Goal: Task Accomplishment & Management: Use online tool/utility

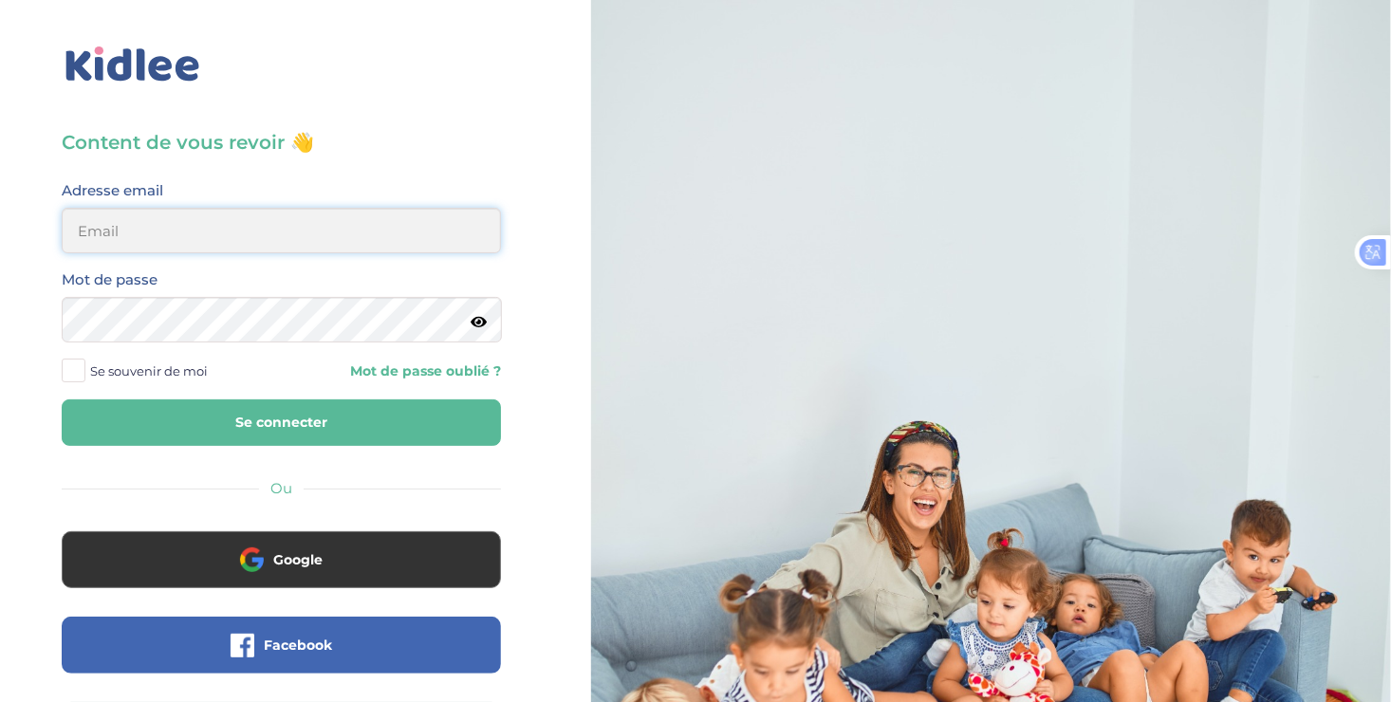
type input "ousmanealhassanetoure@gmail.com"
click at [235, 409] on button "Se connecter" at bounding box center [281, 422] width 439 height 46
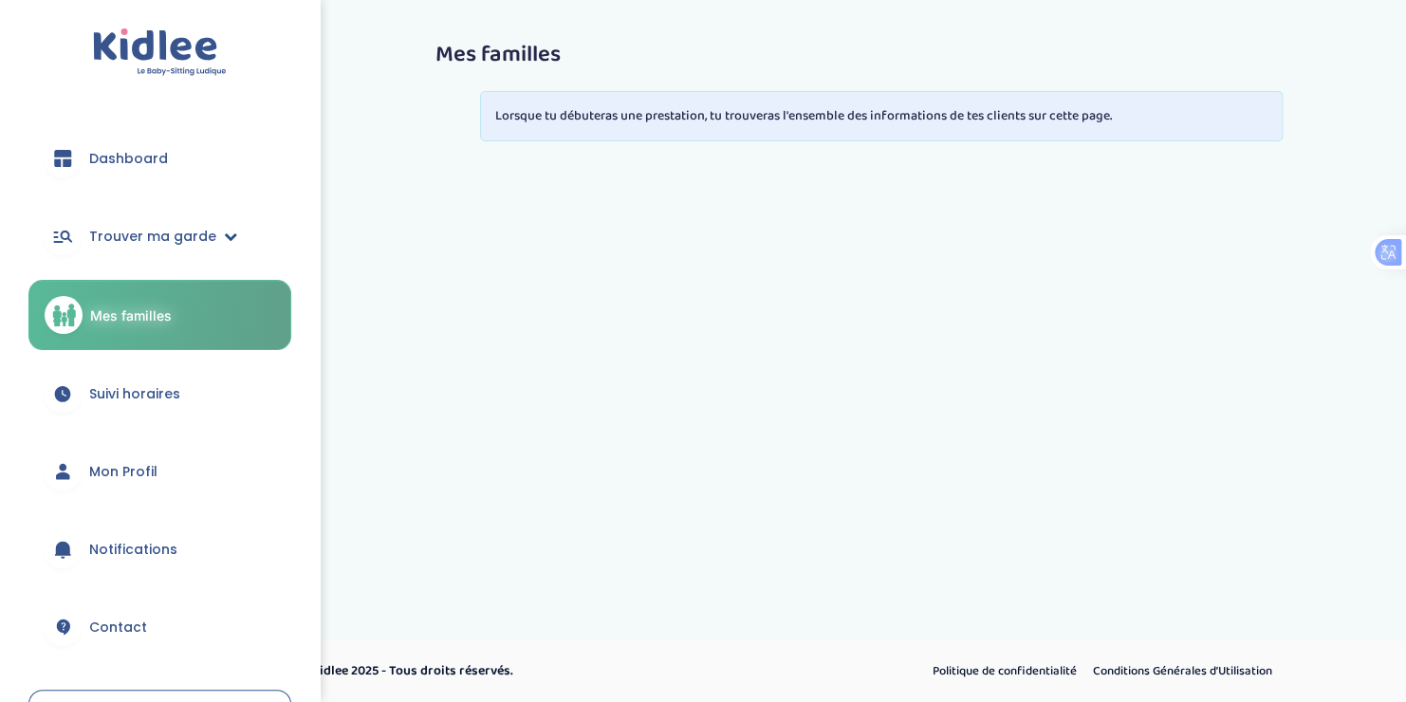
click at [131, 231] on span "Trouver ma garde" at bounding box center [152, 237] width 127 height 20
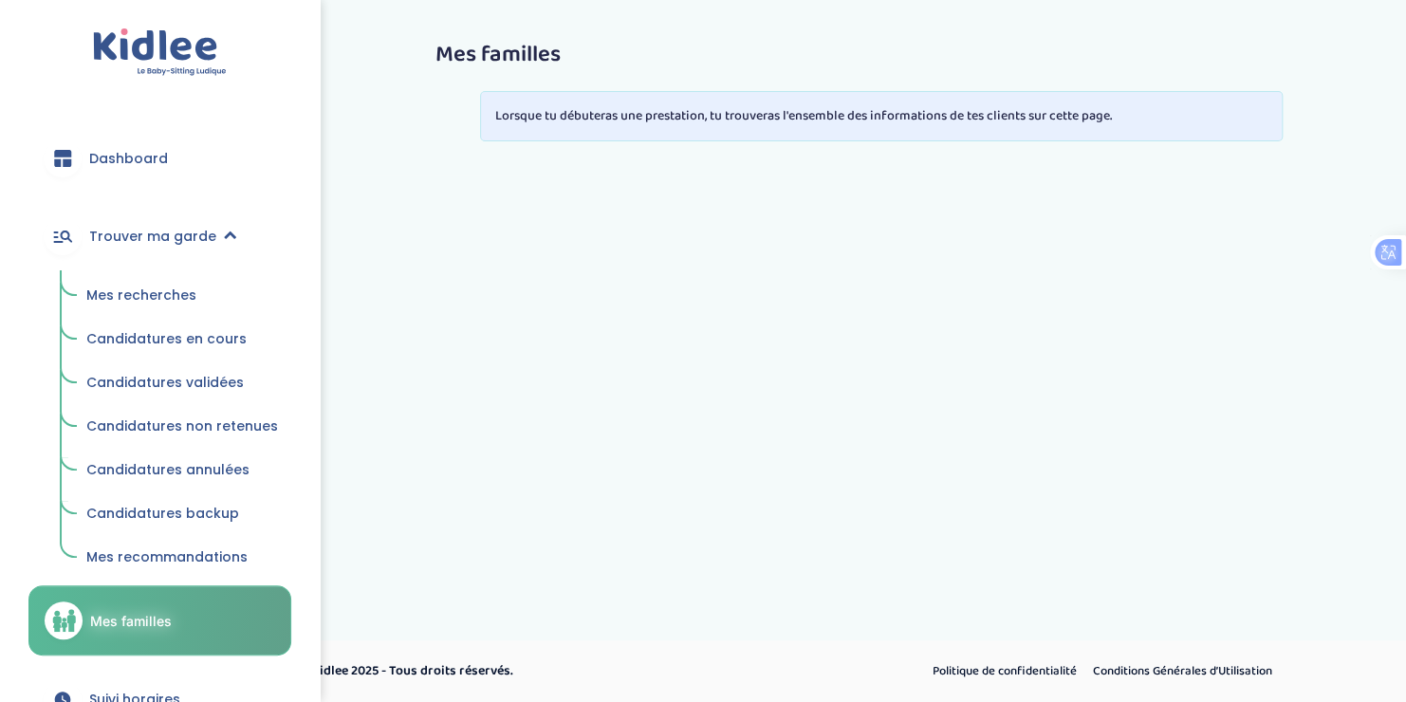
click at [149, 288] on span "Mes recherches" at bounding box center [141, 295] width 110 height 19
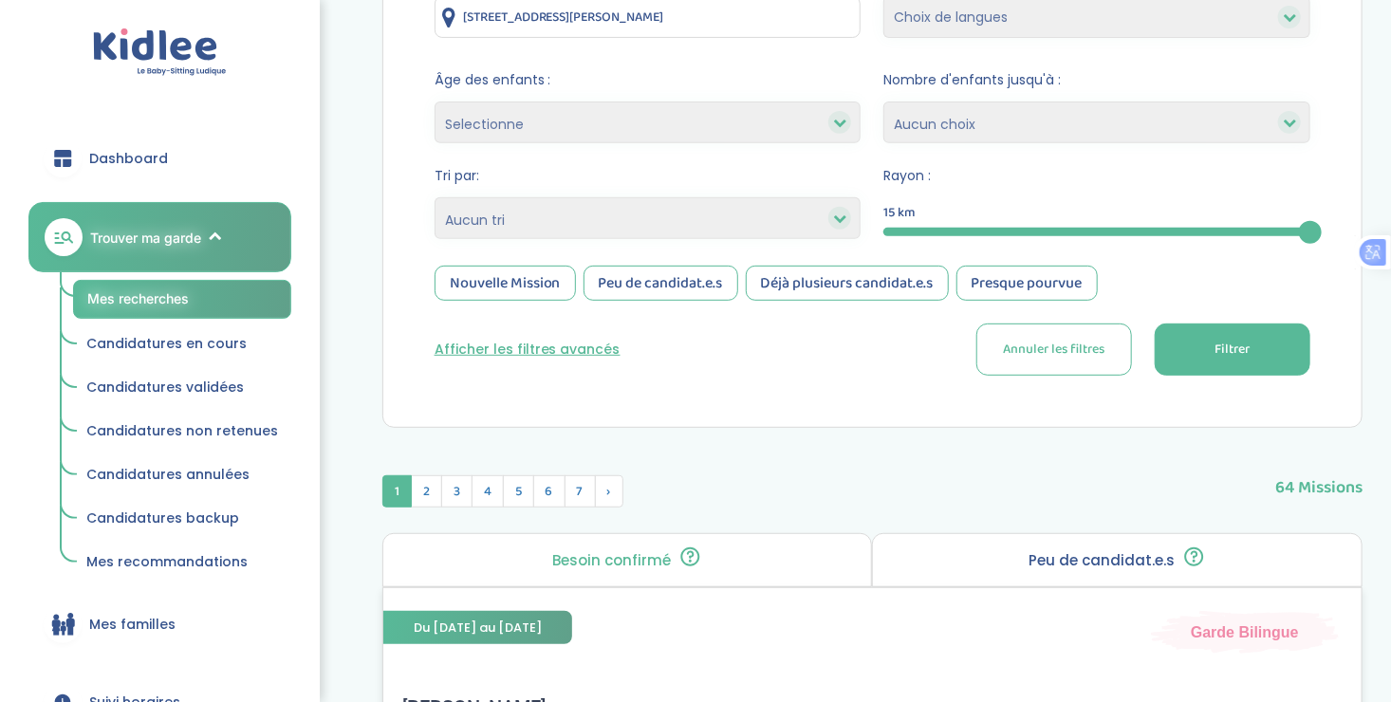
scroll to position [311, 0]
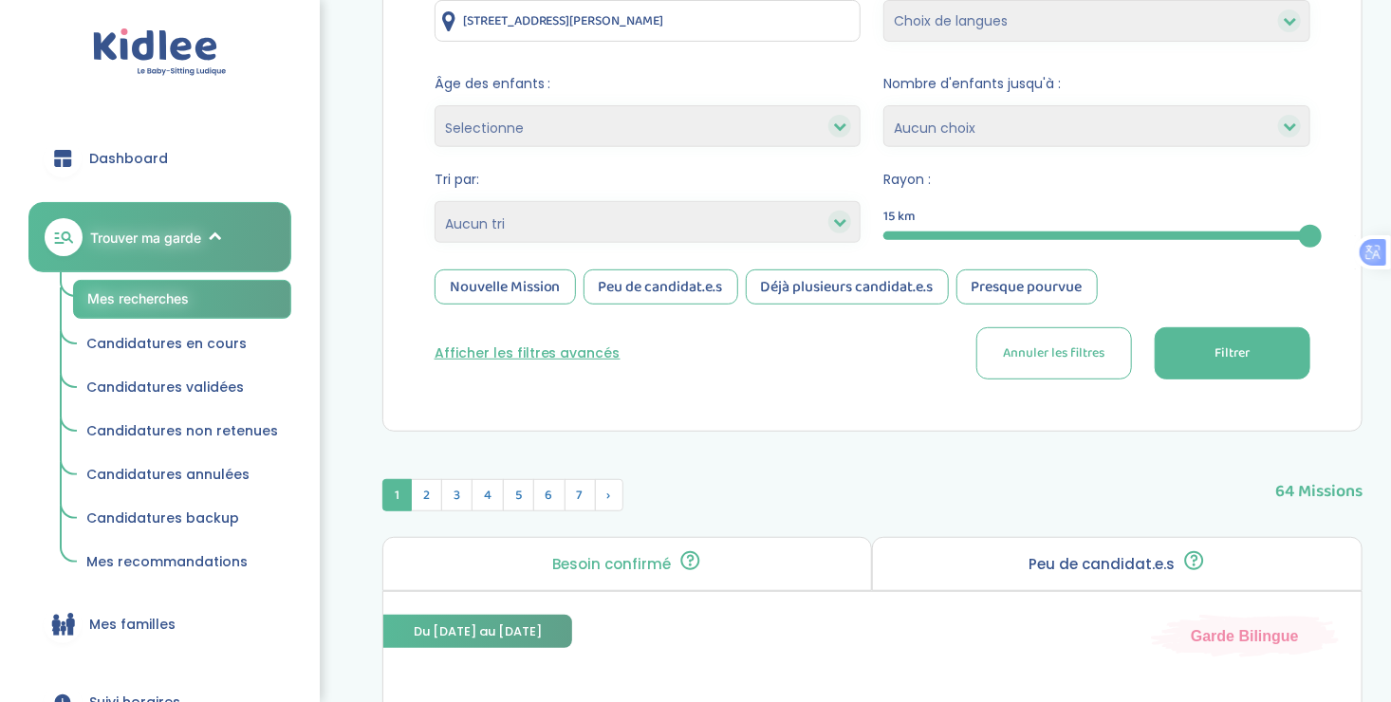
click at [498, 285] on div "Nouvelle Mission" at bounding box center [504, 286] width 141 height 35
click at [699, 279] on div "Peu de candidat.e.s" at bounding box center [660, 286] width 155 height 35
click at [1215, 352] on span "Filtrer" at bounding box center [1231, 353] width 35 height 20
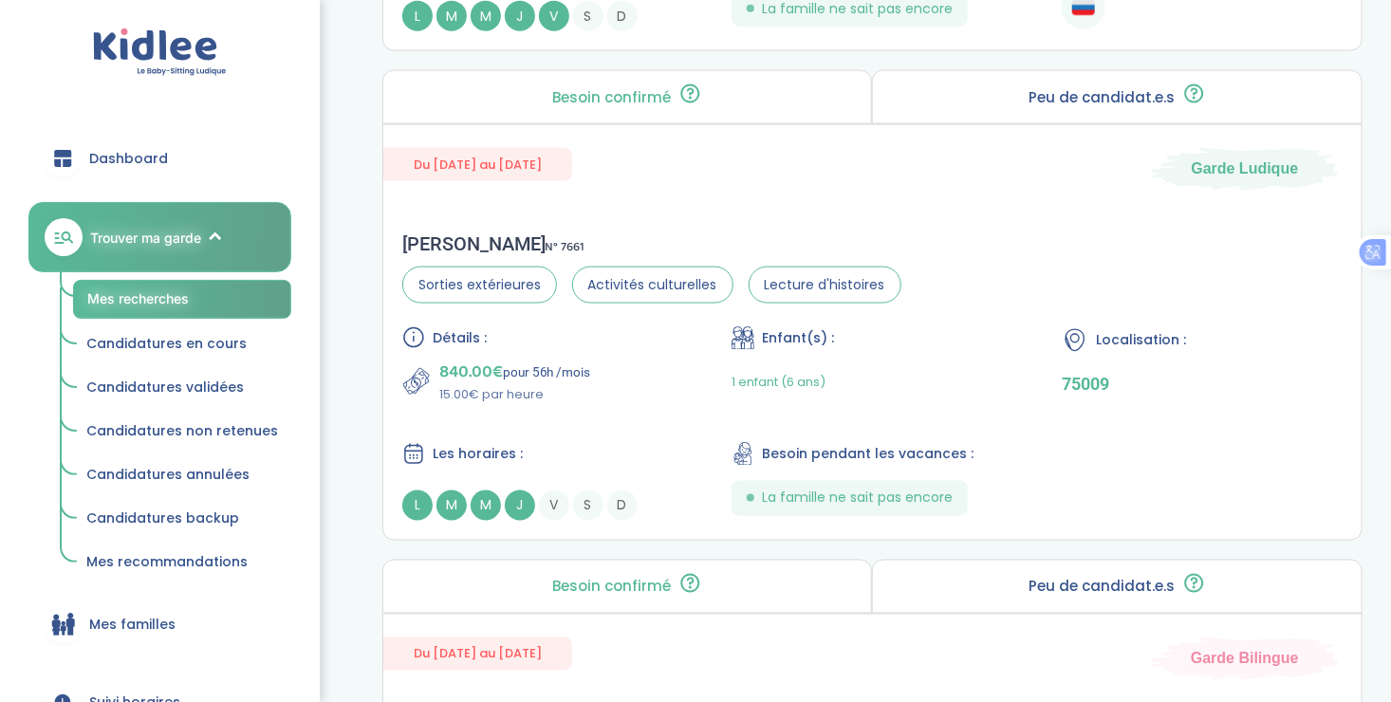
scroll to position [1270, 0]
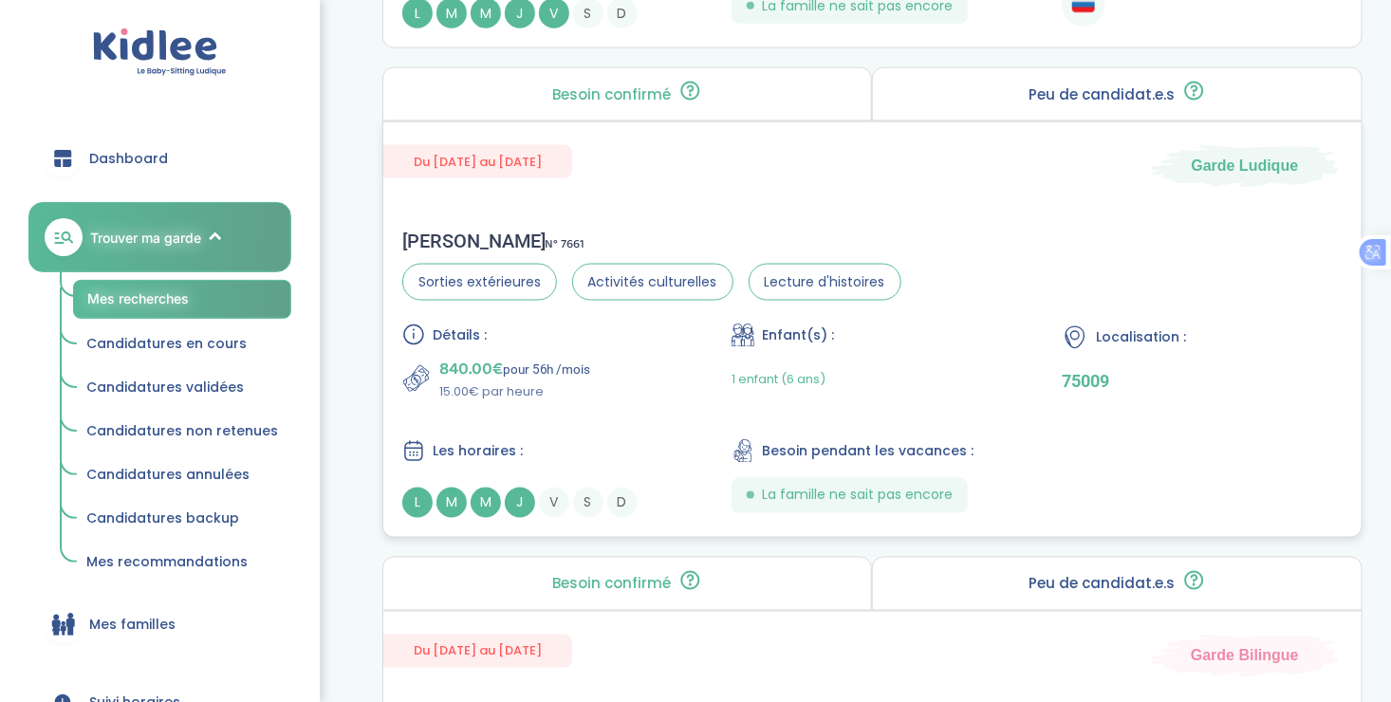
click at [672, 416] on div "Détails : 840.00€ pour 56h /mois 15.00€ par heure Enfant(s) : 1 enfant (6 ans) …" at bounding box center [872, 420] width 940 height 194
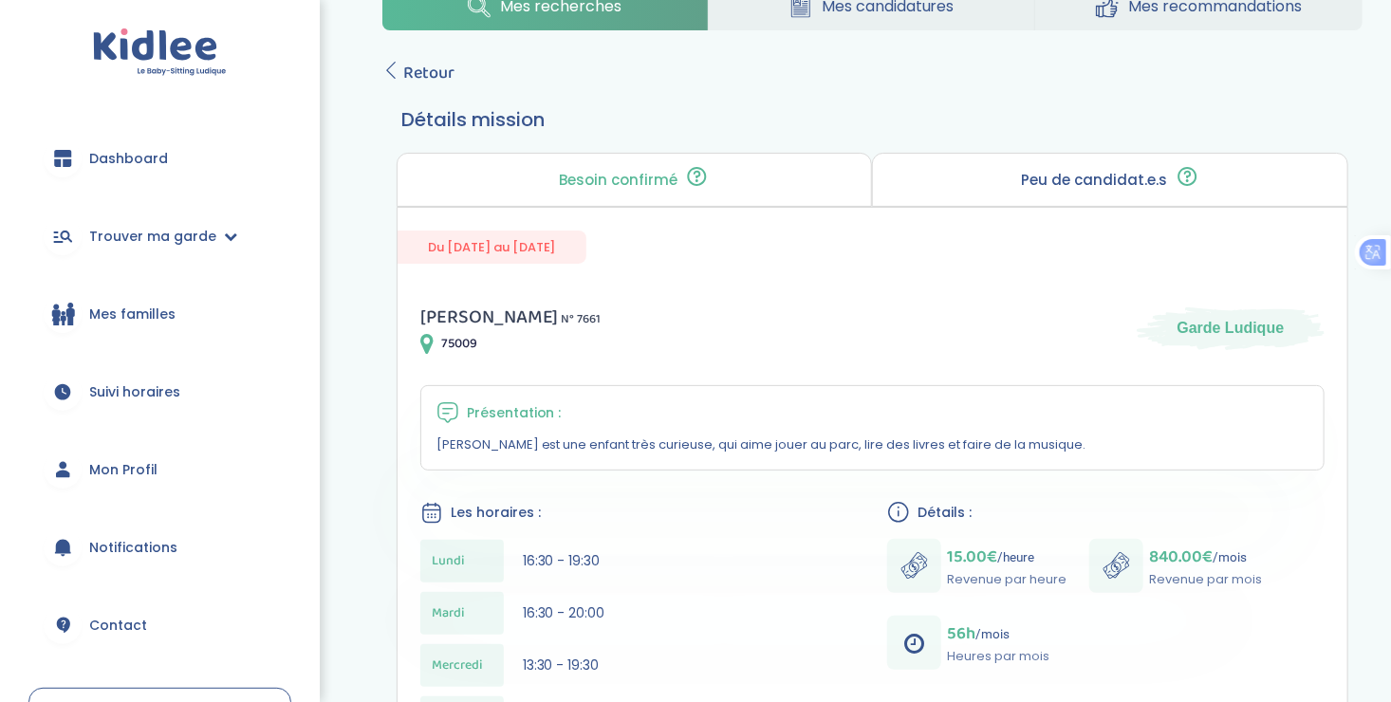
scroll to position [59, 0]
click at [387, 70] on icon at bounding box center [390, 72] width 17 height 17
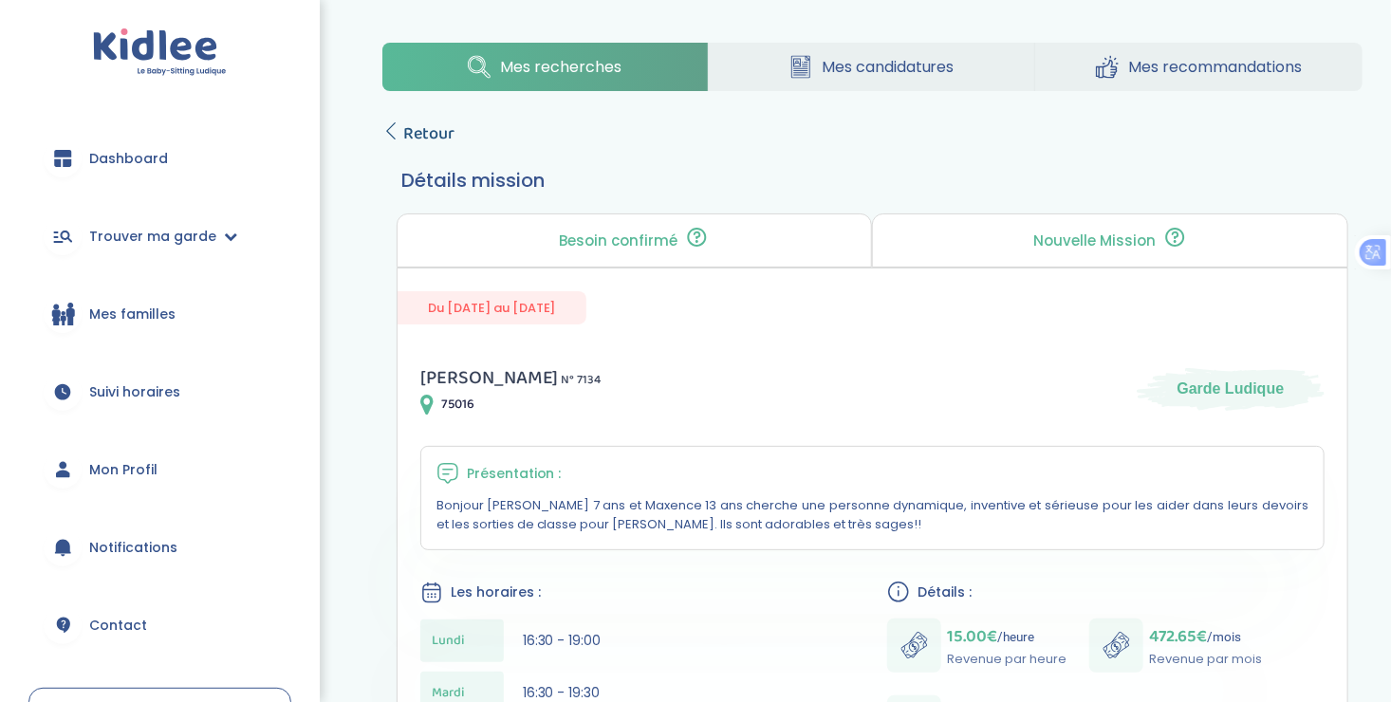
click at [392, 133] on icon at bounding box center [390, 130] width 17 height 17
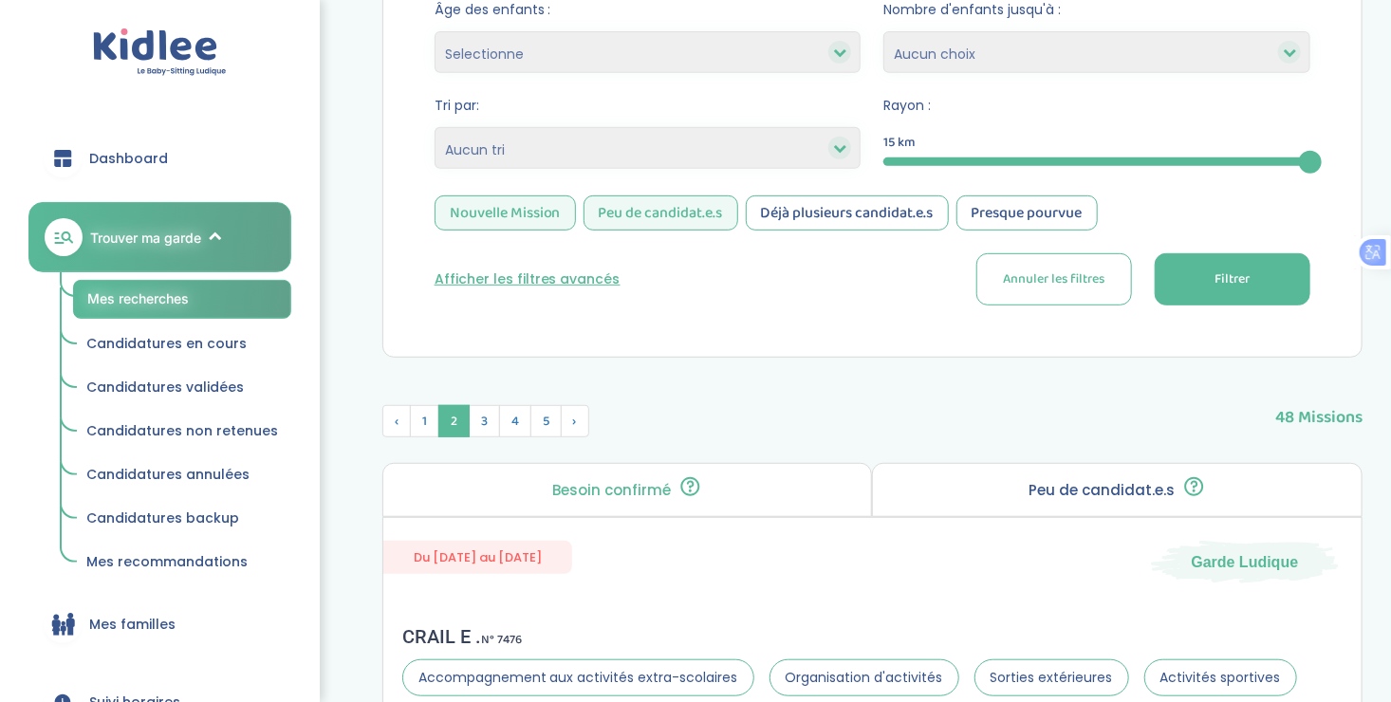
scroll to position [383, 0]
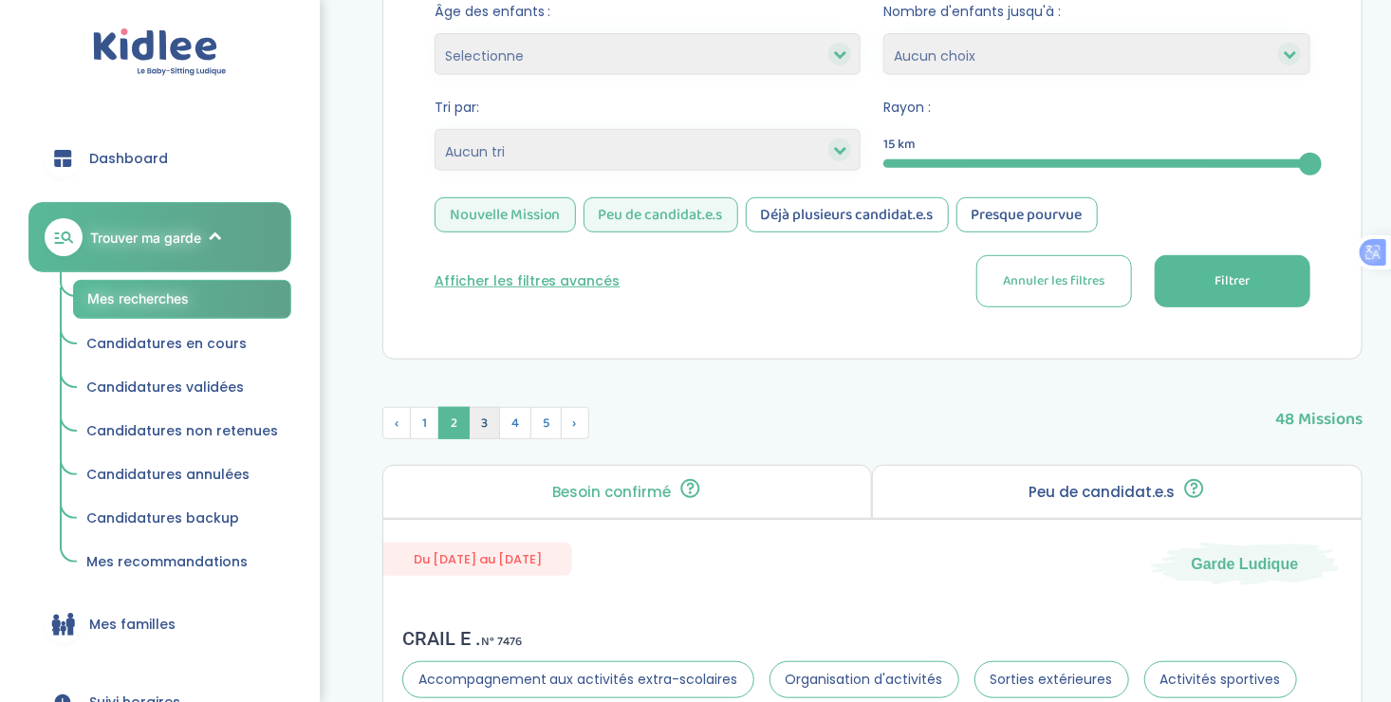
click at [485, 425] on span "3" at bounding box center [484, 423] width 31 height 32
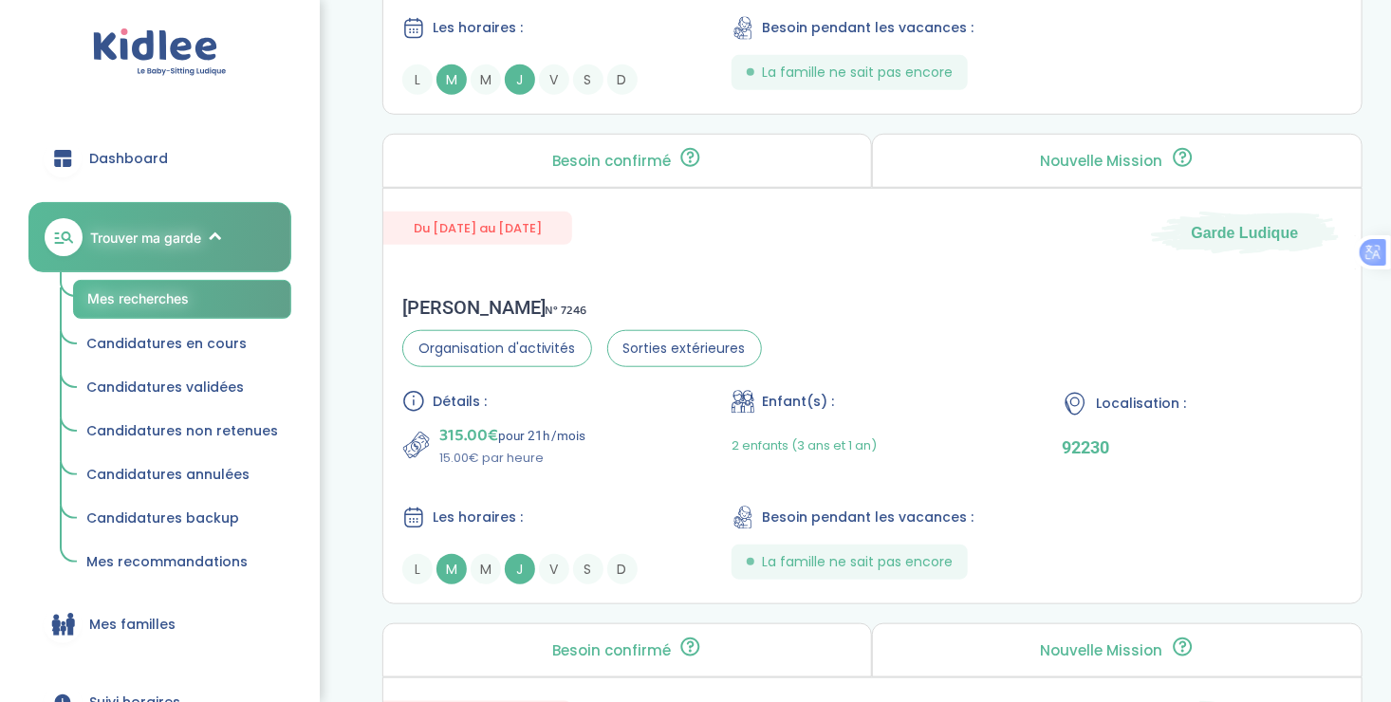
scroll to position [4142, 0]
click at [614, 471] on div "Détails : 315.00€ pour 21h /mois 15.00€ par heure Enfant(s) : 2 enfants (3 ans …" at bounding box center [872, 486] width 940 height 194
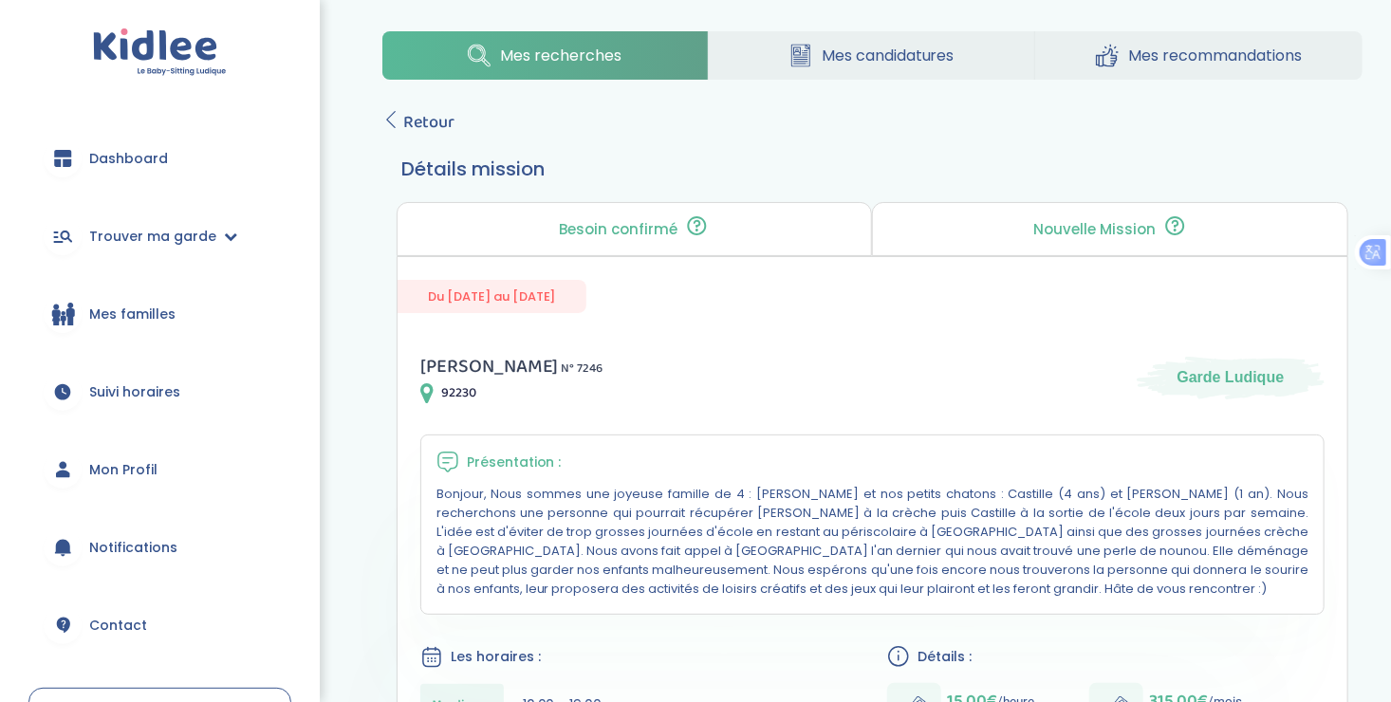
scroll to position [10, 0]
click at [391, 122] on icon at bounding box center [390, 120] width 17 height 17
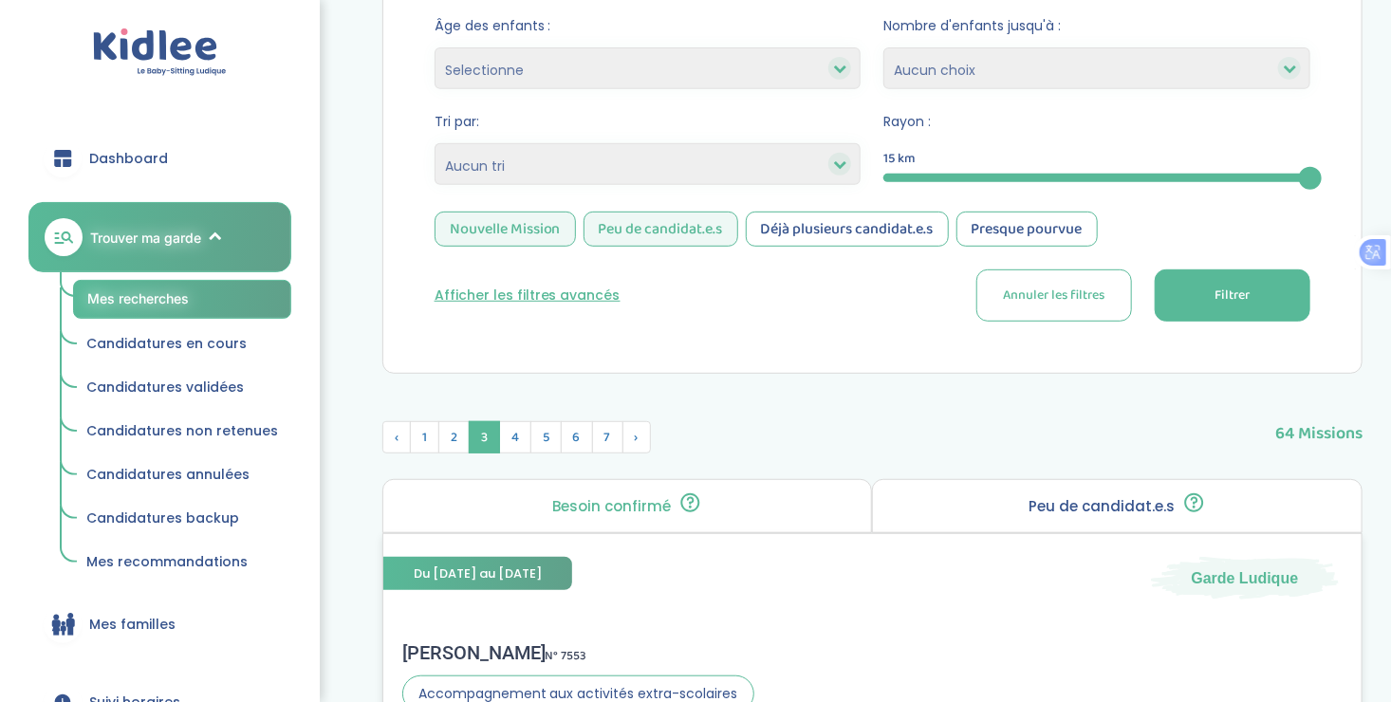
scroll to position [360, 0]
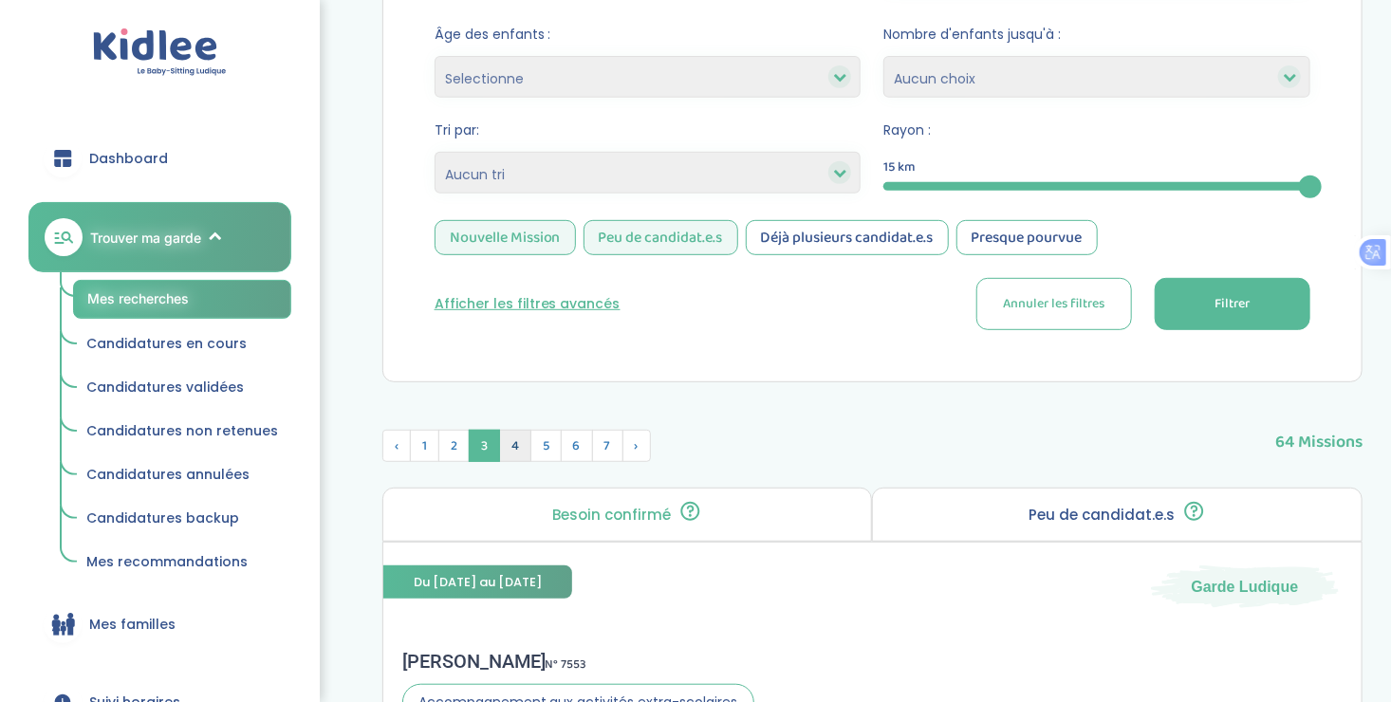
click at [513, 438] on span "4" at bounding box center [515, 446] width 32 height 32
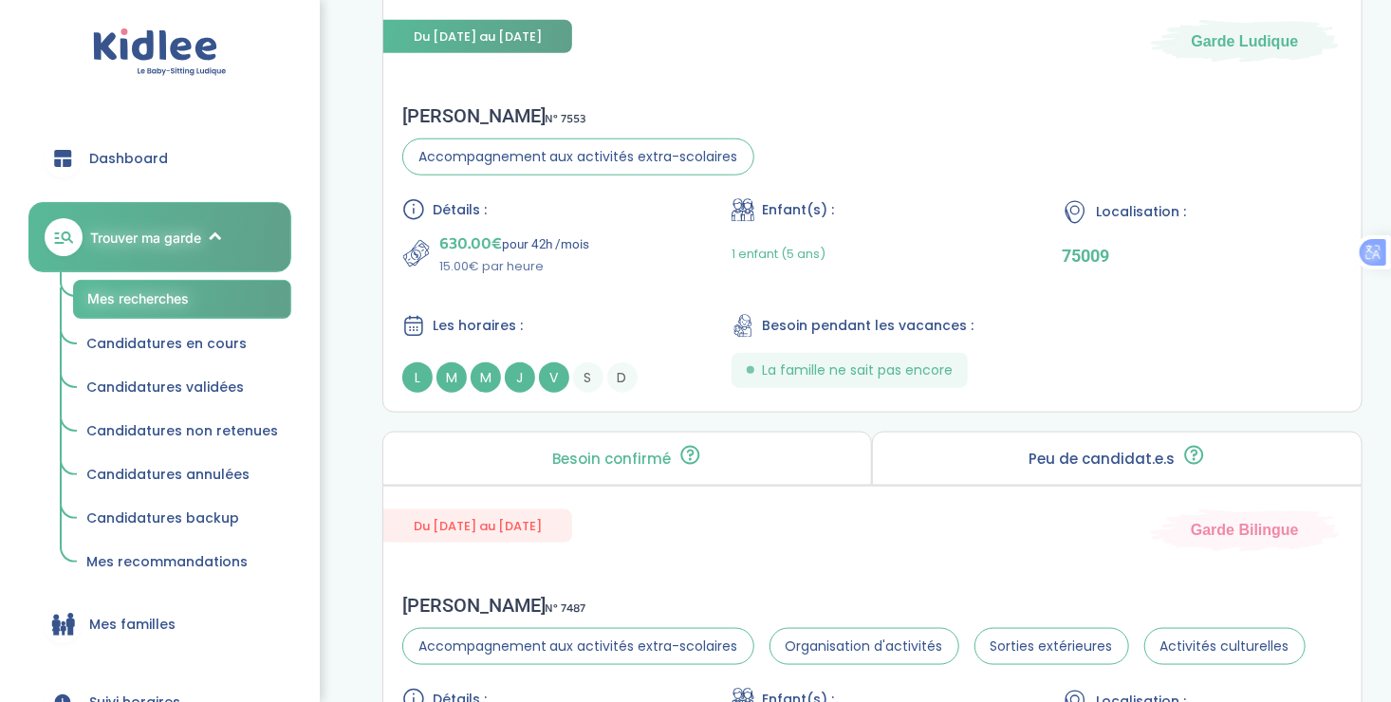
scroll to position [0, 0]
